Goal: Task Accomplishment & Management: Manage account settings

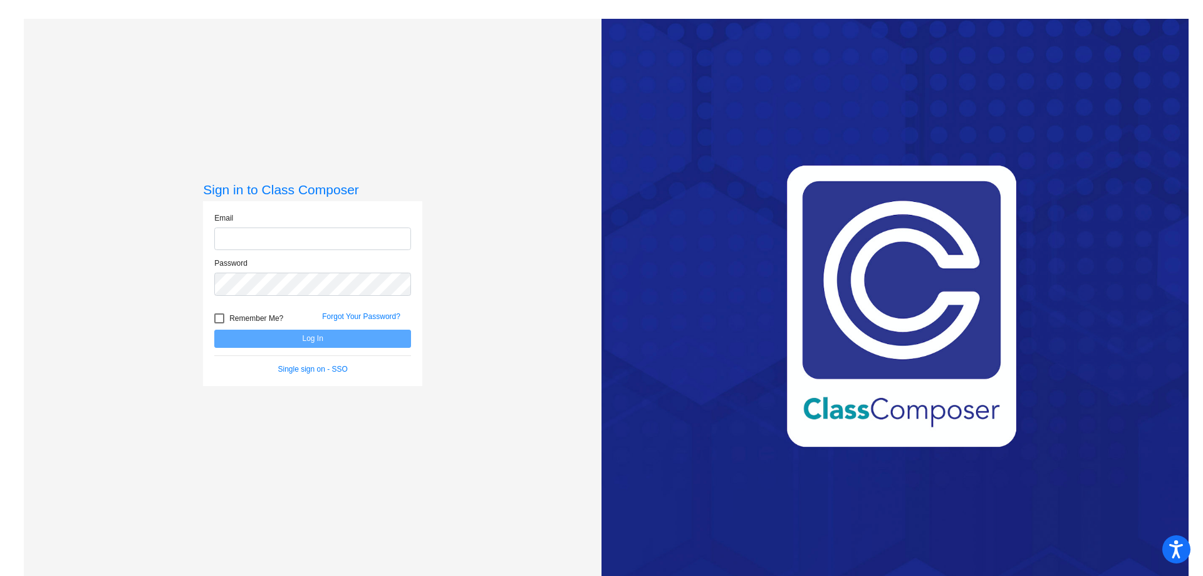
type input "[EMAIL_ADDRESS][PERSON_NAME][DOMAIN_NAME]"
click at [324, 333] on button "Log In" at bounding box center [312, 339] width 197 height 18
click at [367, 340] on button "Log In" at bounding box center [312, 339] width 197 height 18
click at [362, 311] on div "Forgot Your Password?" at bounding box center [367, 320] width 108 height 19
click at [358, 313] on link "Forgot Your Password?" at bounding box center [361, 316] width 78 height 9
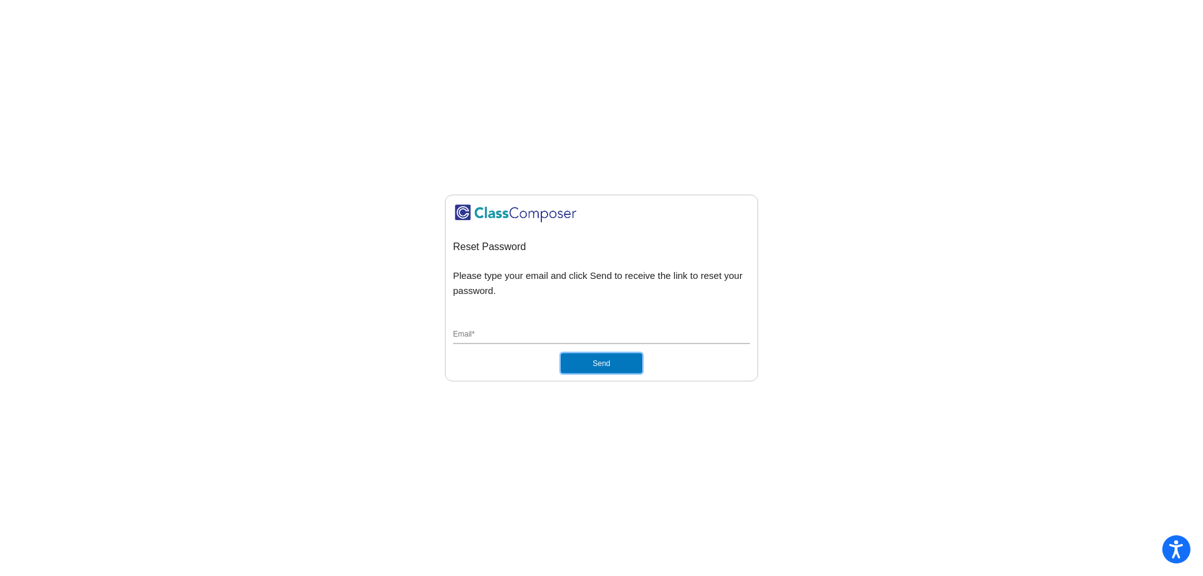
click at [595, 364] on button "Send" at bounding box center [601, 363] width 81 height 20
click at [526, 333] on input "Email *" at bounding box center [601, 335] width 297 height 11
type input "[EMAIL_ADDRESS][PERSON_NAME][DOMAIN_NAME]"
click at [585, 360] on button "Send" at bounding box center [601, 363] width 81 height 20
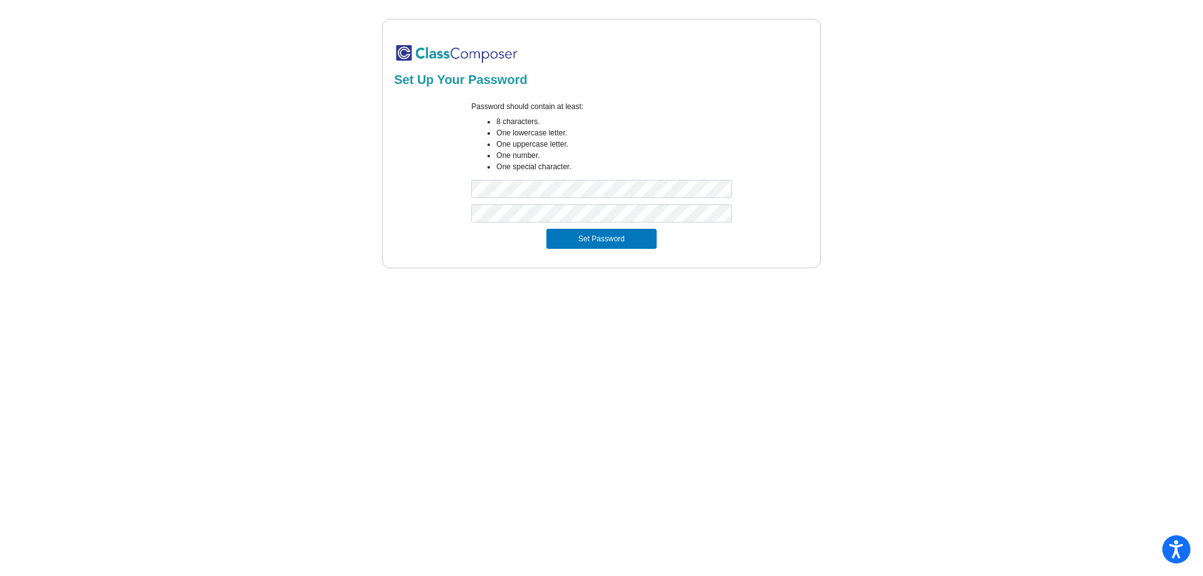
click at [719, 172] on li "One special character." at bounding box center [613, 166] width 235 height 11
drag, startPoint x: 623, startPoint y: 241, endPoint x: 446, endPoint y: 244, distance: 176.7
click at [446, 248] on div "Set Password" at bounding box center [602, 239] width 400 height 20
click at [341, 173] on div "Set Up Your Password Password should contain at least: 8 characters. One lowerc…" at bounding box center [601, 143] width 1155 height 249
click at [546, 229] on button "Set Password" at bounding box center [601, 239] width 110 height 20
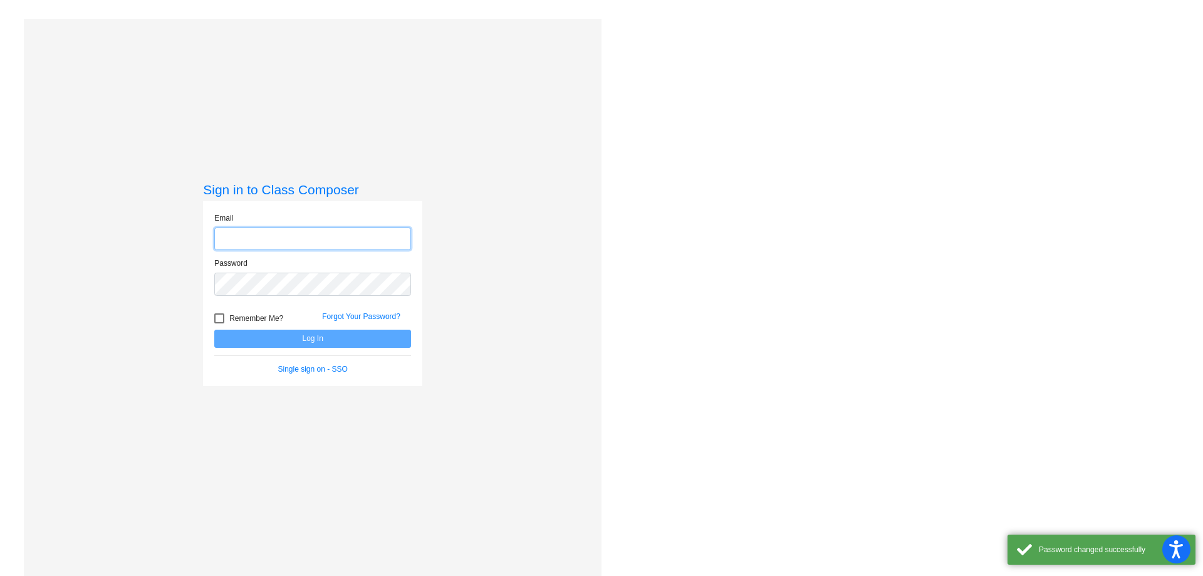
type input "[EMAIL_ADDRESS][PERSON_NAME][DOMAIN_NAME]"
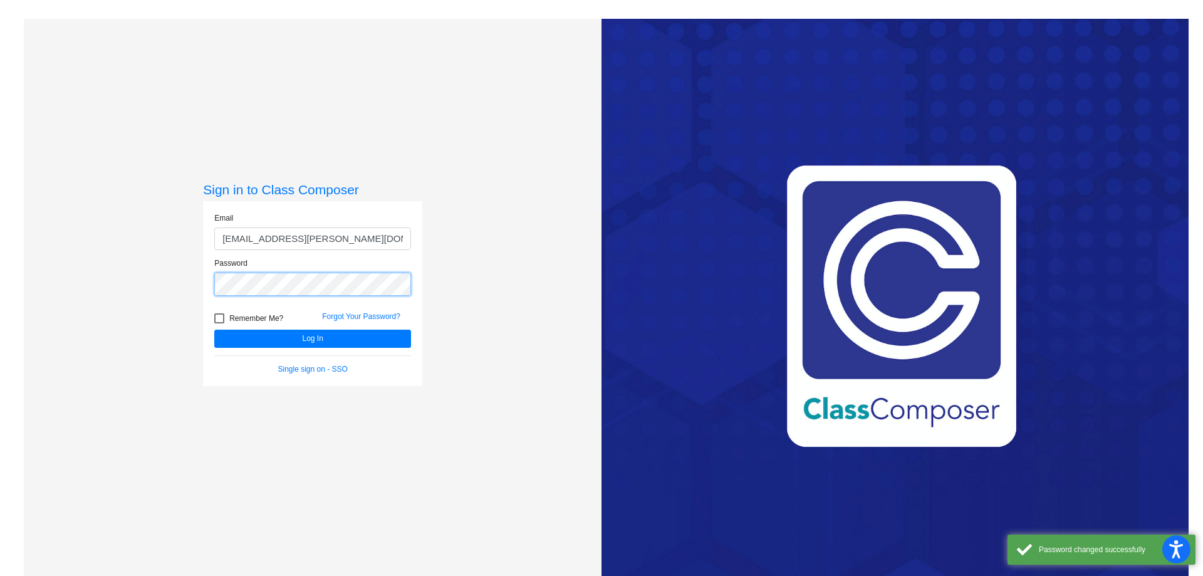
click at [185, 267] on div "Sign in to Class Composer Email [EMAIL_ADDRESS][PERSON_NAME][DOMAIN_NAME] Passw…" at bounding box center [313, 307] width 578 height 576
click at [214, 330] on button "Log In" at bounding box center [312, 339] width 197 height 18
